Goal: Task Accomplishment & Management: Manage account settings

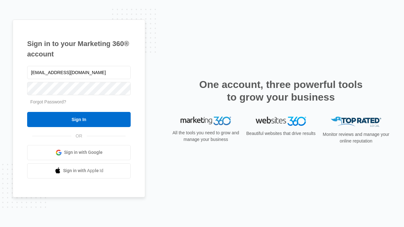
type input "dankie614@gmail.com"
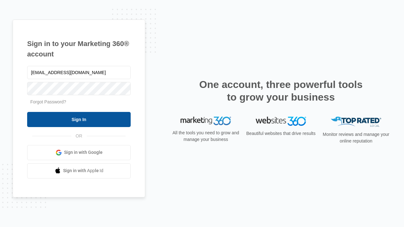
click at [79, 119] on input "Sign In" at bounding box center [78, 119] width 103 height 15
